Goal: Find specific page/section: Find specific page/section

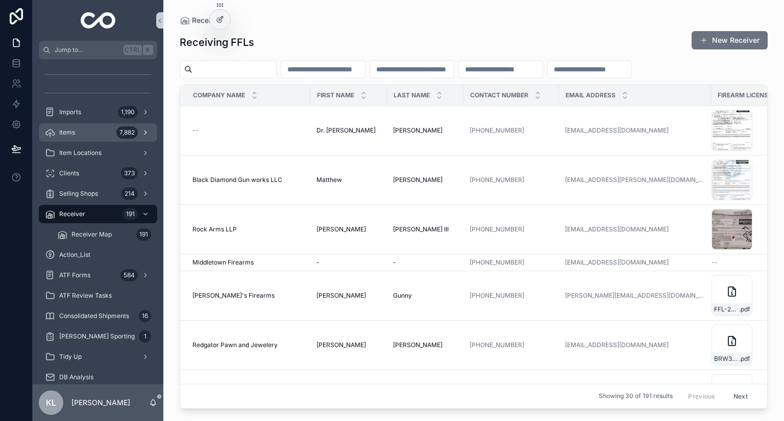
click at [92, 130] on div "Items 7,882" at bounding box center [98, 132] width 106 height 16
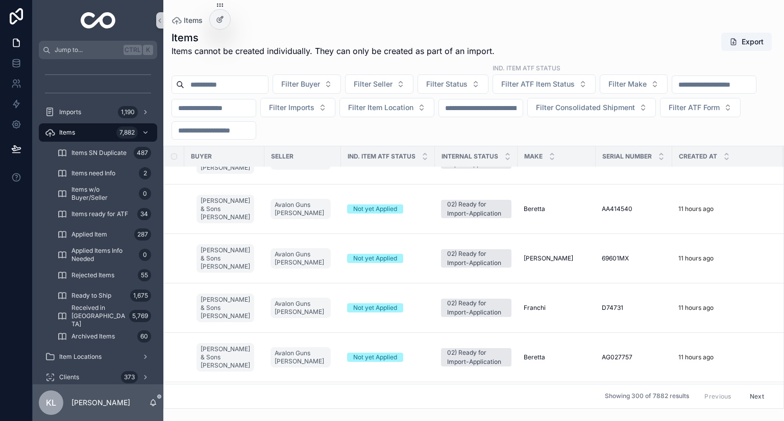
scroll to position [184, 0]
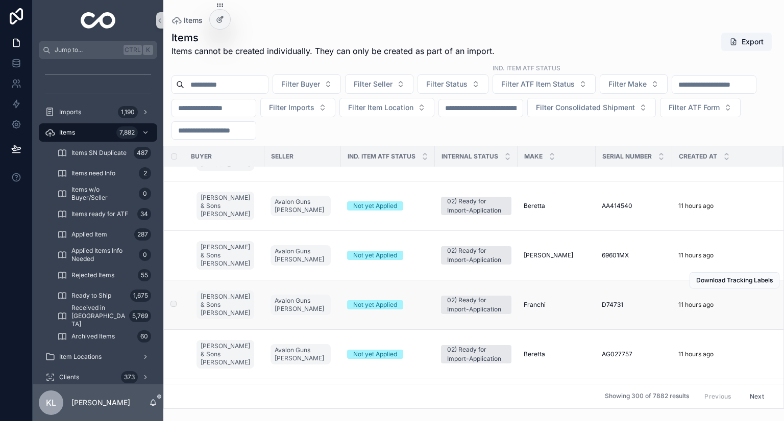
click at [418, 303] on div "Not yet Applied" at bounding box center [388, 305] width 82 height 9
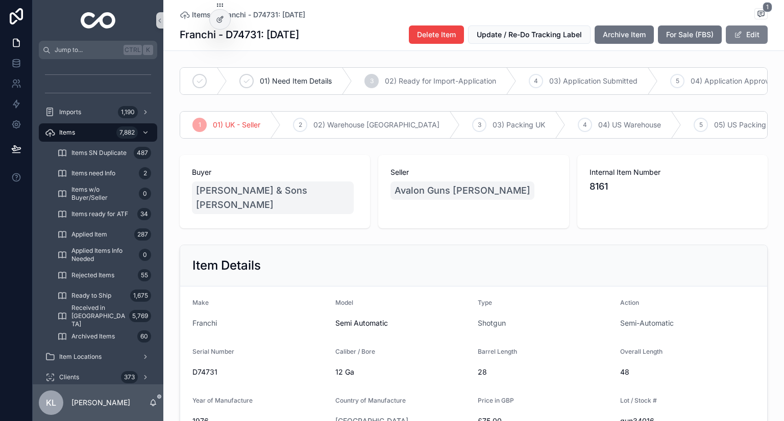
click at [739, 31] on button "Edit" at bounding box center [747, 35] width 42 height 18
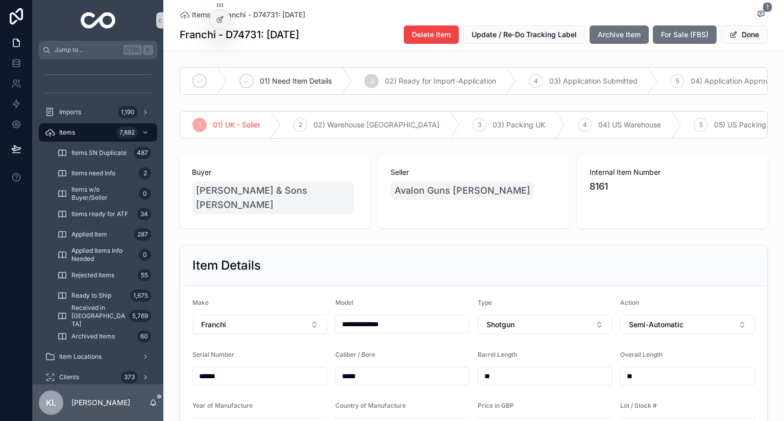
click at [393, 316] on div "**********" at bounding box center [402, 324] width 135 height 18
drag, startPoint x: 395, startPoint y: 323, endPoint x: 292, endPoint y: 314, distance: 103.5
type input "*****"
click at [737, 42] on button "Done" at bounding box center [743, 35] width 47 height 18
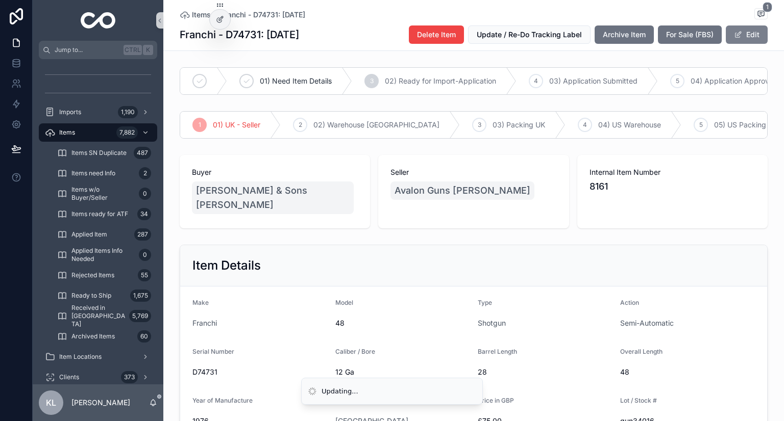
click at [734, 32] on span at bounding box center [738, 35] width 8 height 8
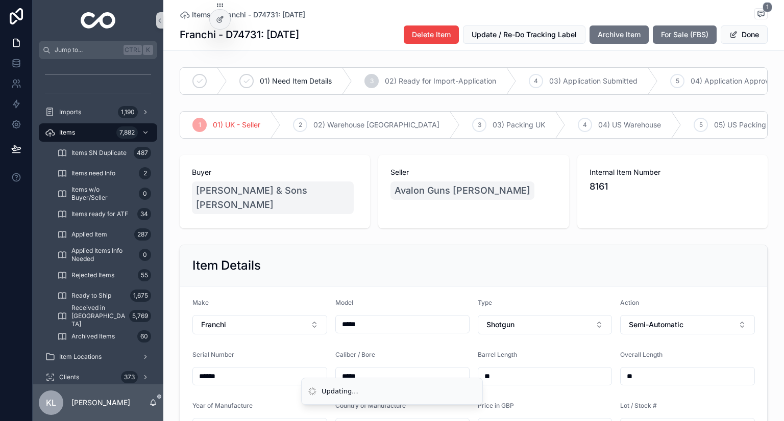
click at [404, 327] on input "*****" at bounding box center [403, 324] width 134 height 14
click at [750, 41] on button "Done" at bounding box center [743, 35] width 47 height 18
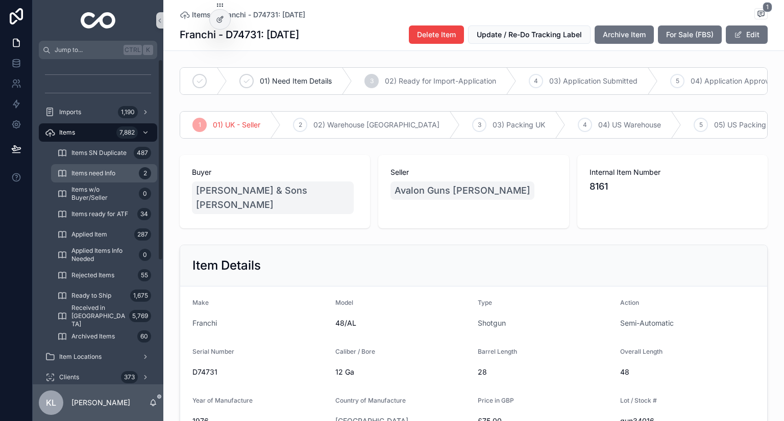
click at [101, 180] on div "Items need Info 2" at bounding box center [104, 173] width 94 height 16
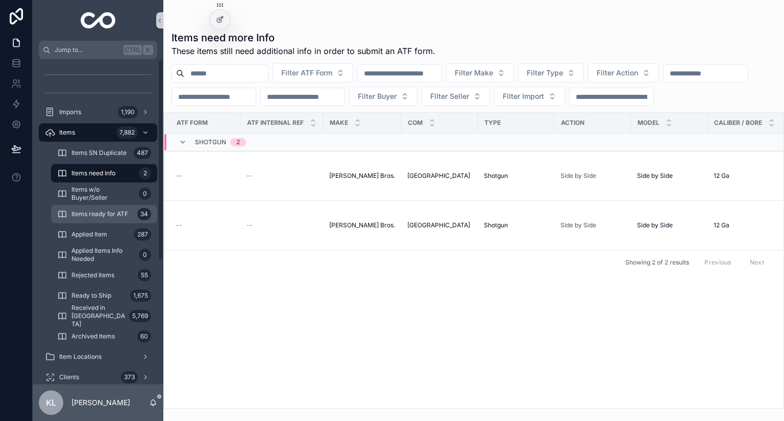
click at [105, 210] on span "Items ready for ATF" at bounding box center [99, 214] width 57 height 8
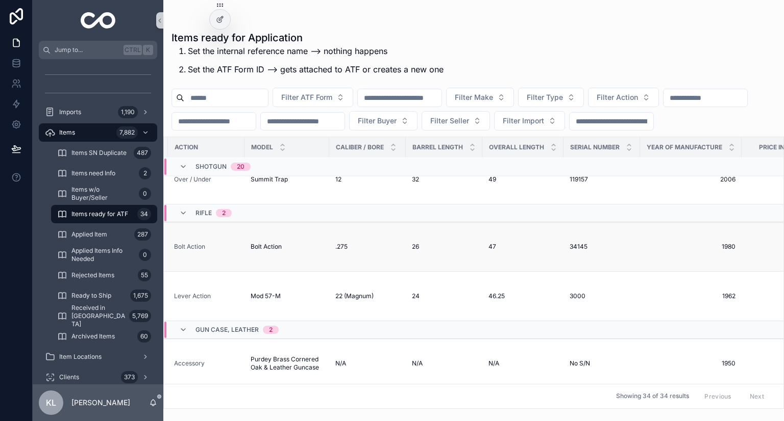
scroll to position [976, 373]
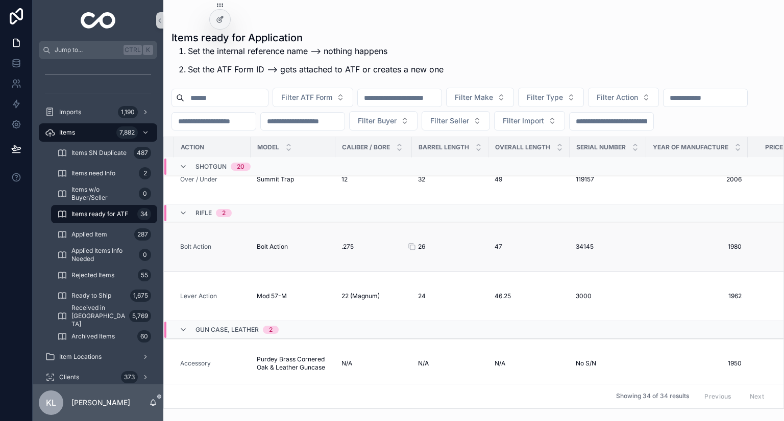
click at [456, 251] on div "26 26" at bounding box center [450, 247] width 64 height 8
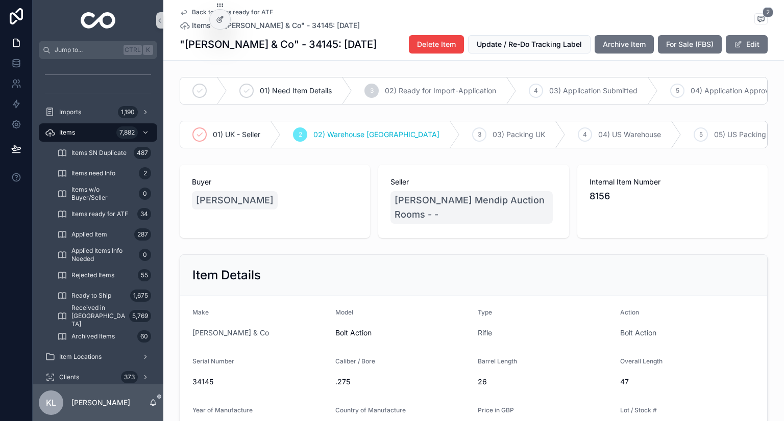
click at [182, 7] on div "Back to Items ready for ATF Items "Rigby, John & Co" - 34145: 04.09.2025 2 "Rig…" at bounding box center [474, 30] width 588 height 60
click at [180, 11] on icon at bounding box center [184, 12] width 8 height 8
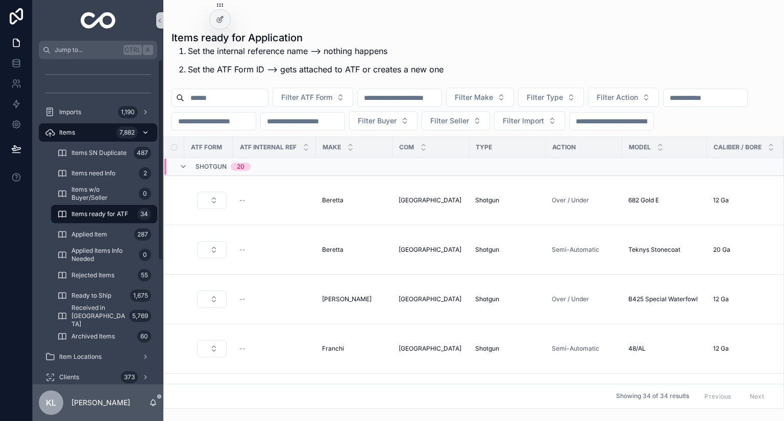
click at [82, 132] on div "Items 7,882" at bounding box center [98, 132] width 106 height 16
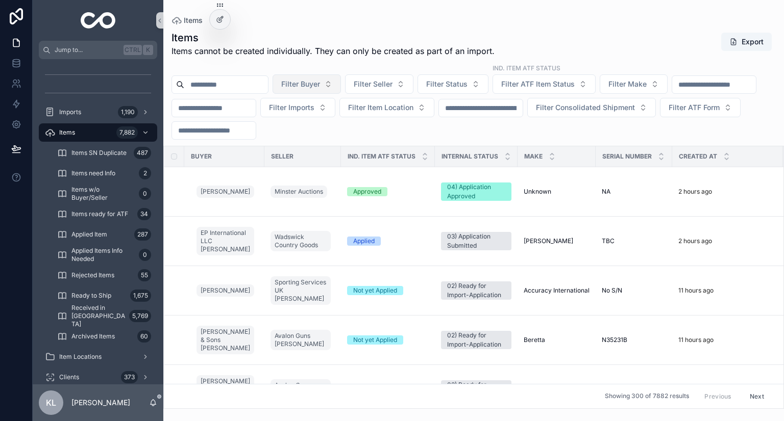
click at [320, 85] on span "Filter Buyer" at bounding box center [300, 84] width 39 height 10
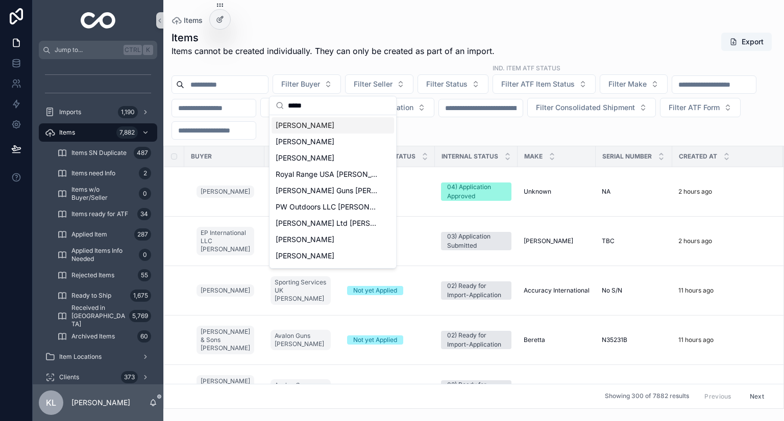
type input "****"
click at [325, 127] on div "Rick Edmonds" at bounding box center [332, 125] width 122 height 16
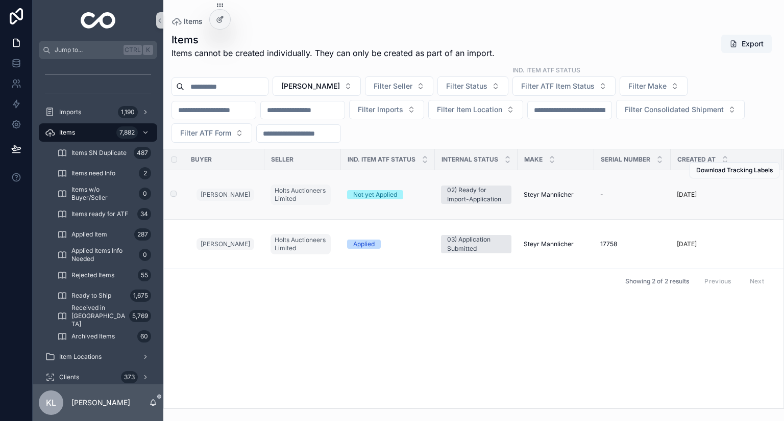
click at [418, 194] on div "Not yet Applied" at bounding box center [388, 194] width 82 height 9
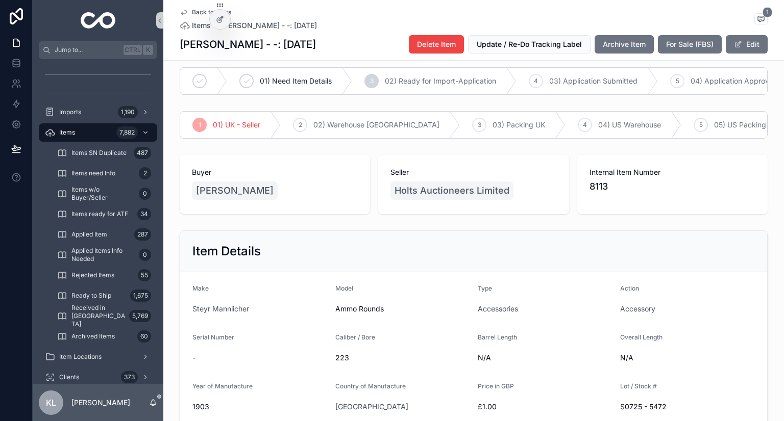
scroll to position [17, 0]
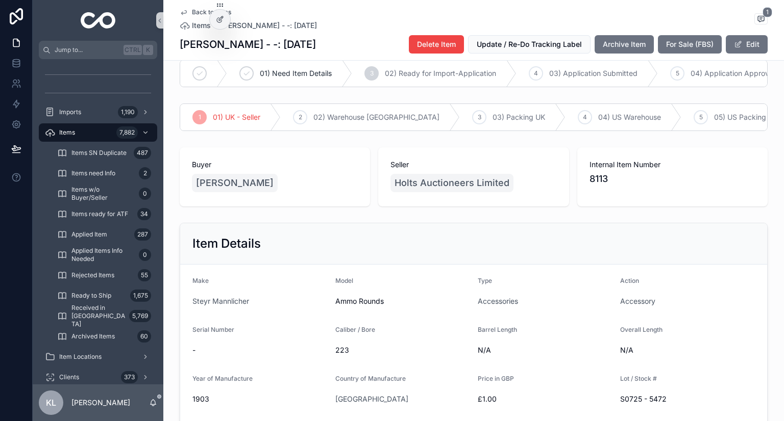
click at [180, 14] on icon at bounding box center [184, 12] width 8 height 8
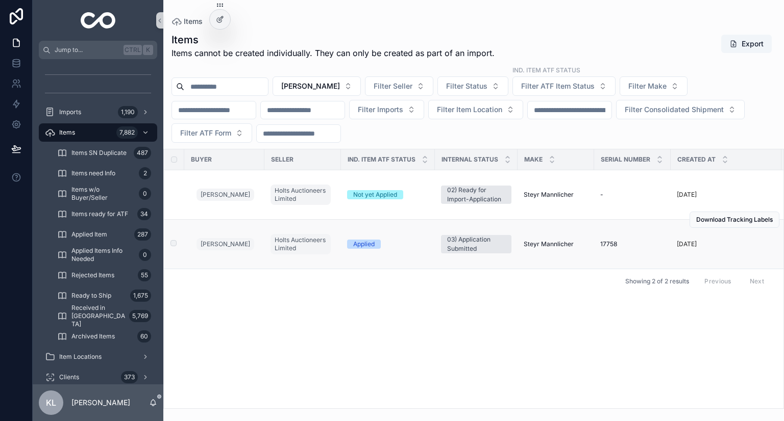
click at [414, 238] on td "Applied" at bounding box center [388, 244] width 94 height 49
click at [420, 246] on div "Applied" at bounding box center [388, 244] width 82 height 9
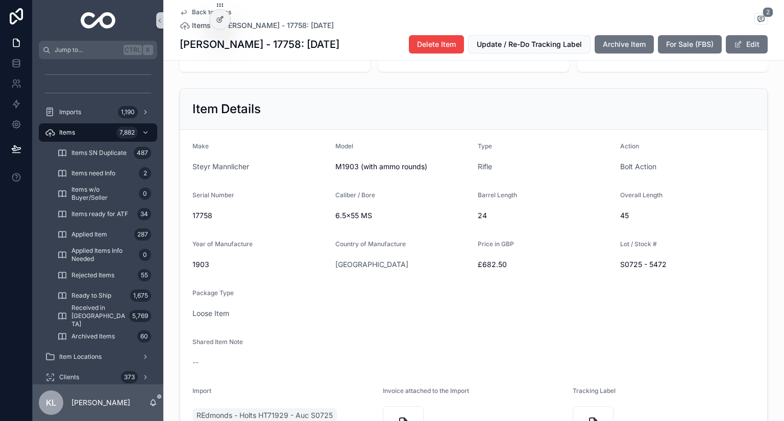
scroll to position [154, 0]
click at [656, 268] on span "S0725 - 5472" at bounding box center [687, 263] width 135 height 10
copy span "5472"
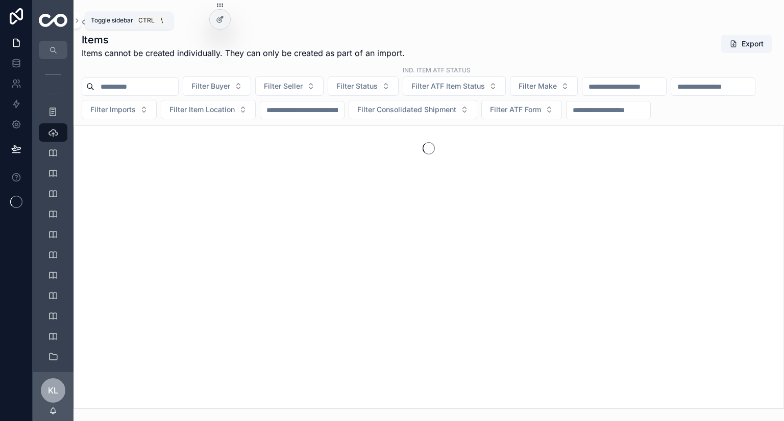
drag, startPoint x: 75, startPoint y: 19, endPoint x: 89, endPoint y: 10, distance: 16.7
click at [89, 10] on div "Items Items Items cannot be created individually. They can only be created as p…" at bounding box center [428, 204] width 710 height 409
click at [76, 19] on icon at bounding box center [77, 21] width 2 height 4
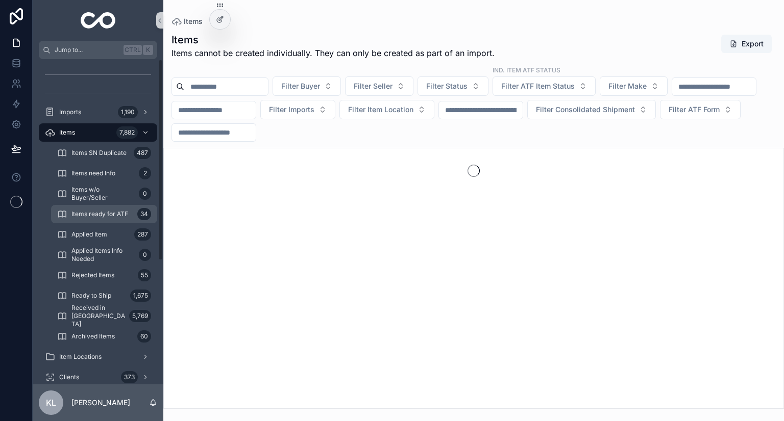
click at [129, 215] on div "Items ready for ATF 34" at bounding box center [104, 214] width 94 height 16
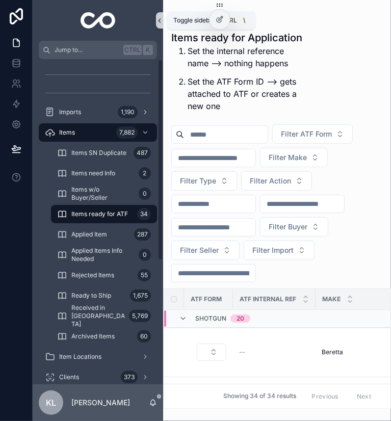
click at [163, 20] on icon at bounding box center [159, 21] width 7 height 8
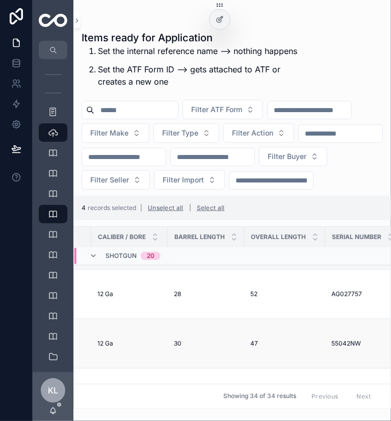
scroll to position [194, 543]
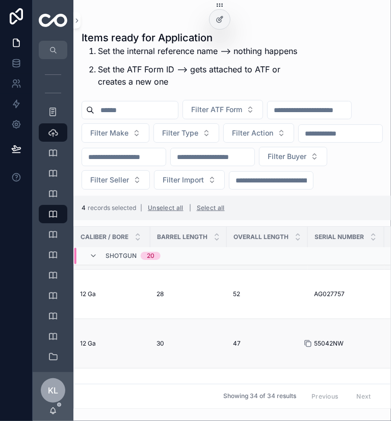
click at [310, 348] on icon at bounding box center [308, 344] width 8 height 8
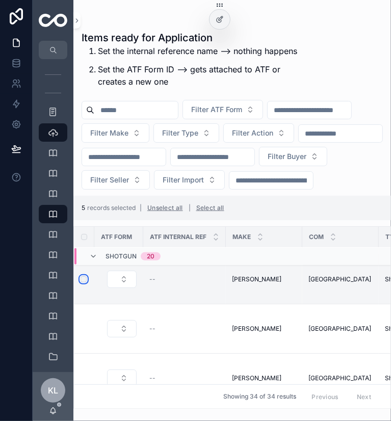
scroll to position [261, 0]
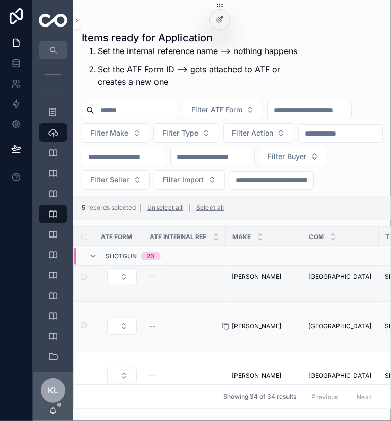
click at [227, 331] on icon at bounding box center [226, 326] width 8 height 8
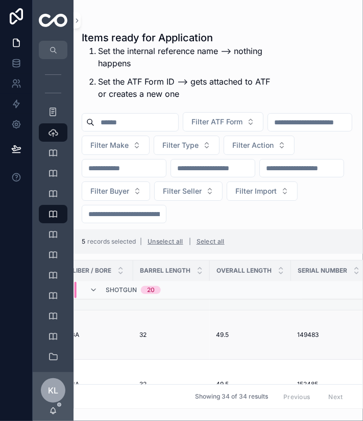
scroll to position [286, 571]
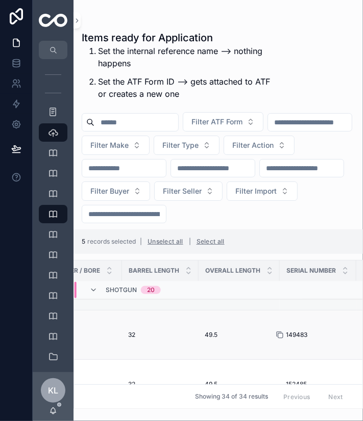
click at [280, 339] on icon at bounding box center [280, 335] width 8 height 8
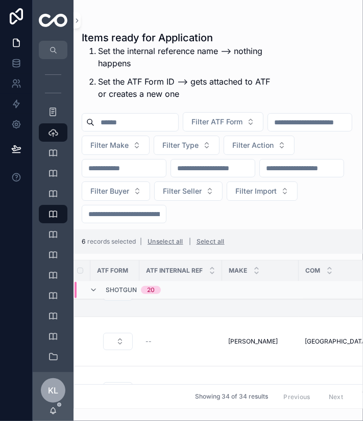
scroll to position [330, 4]
click at [220, 345] on icon at bounding box center [222, 341] width 8 height 8
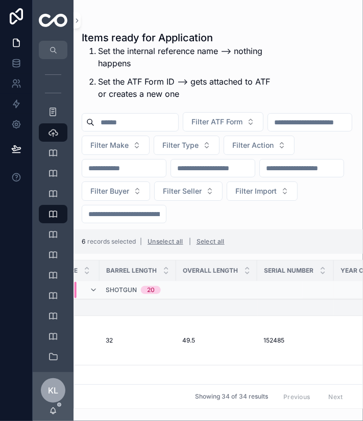
scroll to position [330, 594]
click at [258, 345] on icon at bounding box center [257, 341] width 8 height 8
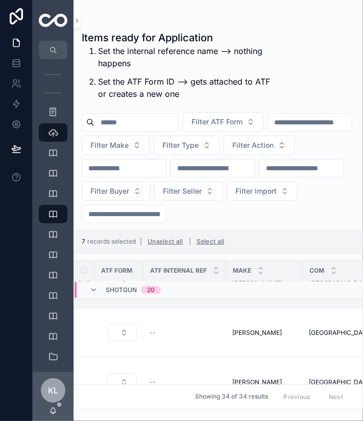
scroll to position [387, 0]
click at [223, 337] on icon at bounding box center [226, 333] width 8 height 8
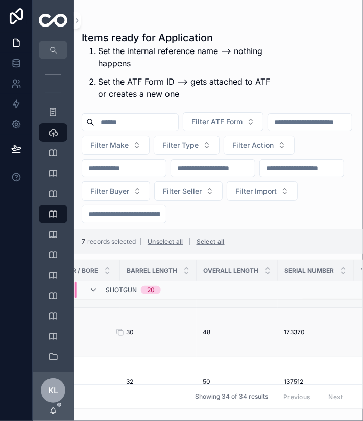
scroll to position [387, 580]
click at [272, 337] on icon at bounding box center [271, 333] width 8 height 8
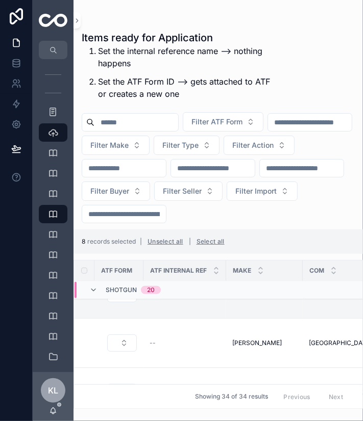
scroll to position [427, 0]
click at [228, 347] on icon at bounding box center [226, 343] width 8 height 8
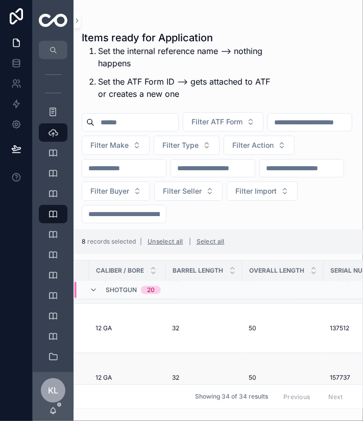
scroll to position [441, 531]
click at [321, 333] on icon at bounding box center [321, 329] width 8 height 8
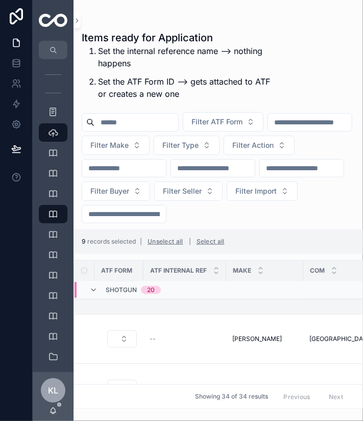
scroll to position [485, 0]
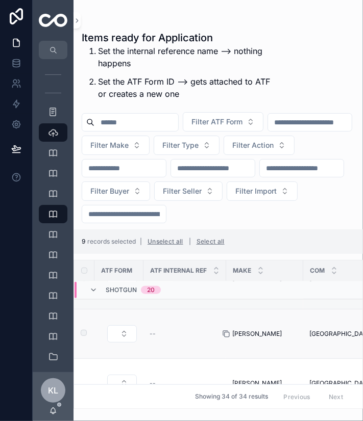
click at [227, 337] on icon at bounding box center [227, 335] width 5 height 5
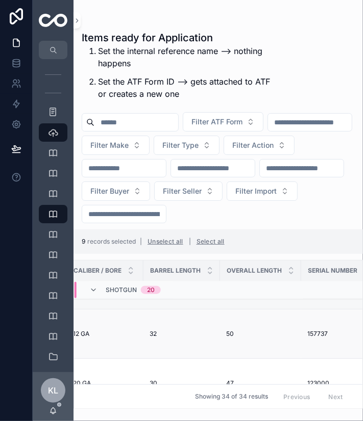
scroll to position [485, 567]
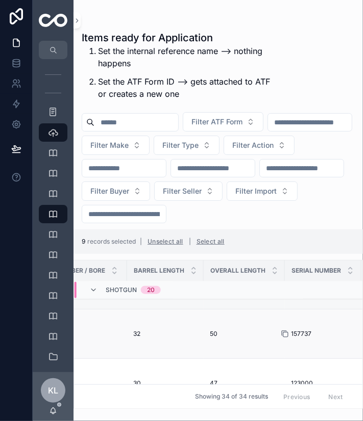
click at [282, 338] on icon at bounding box center [285, 334] width 8 height 8
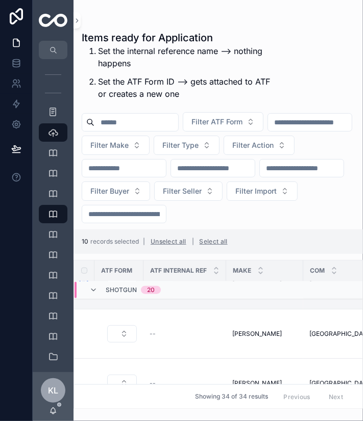
scroll to position [549, 0]
click at [227, 338] on icon at bounding box center [226, 334] width 8 height 8
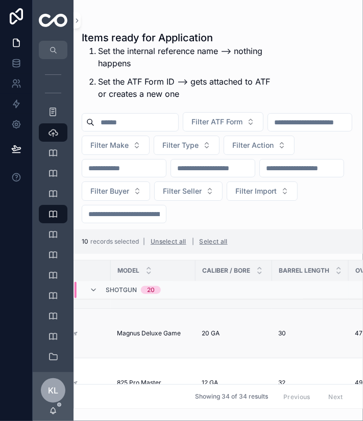
scroll to position [549, 425]
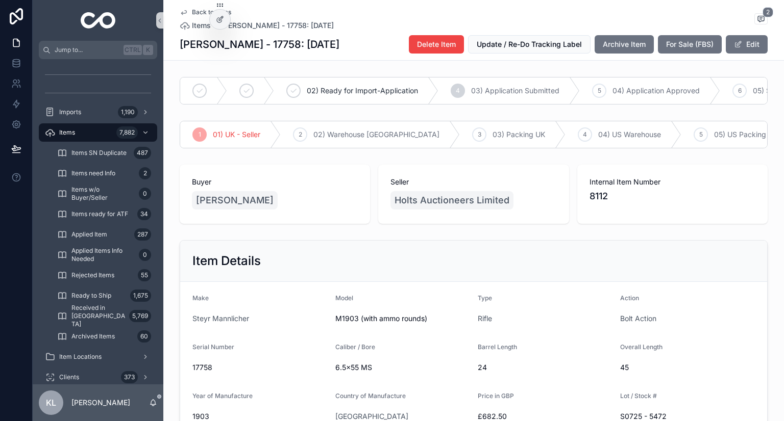
scroll to position [154, 0]
